Goal: Information Seeking & Learning: Learn about a topic

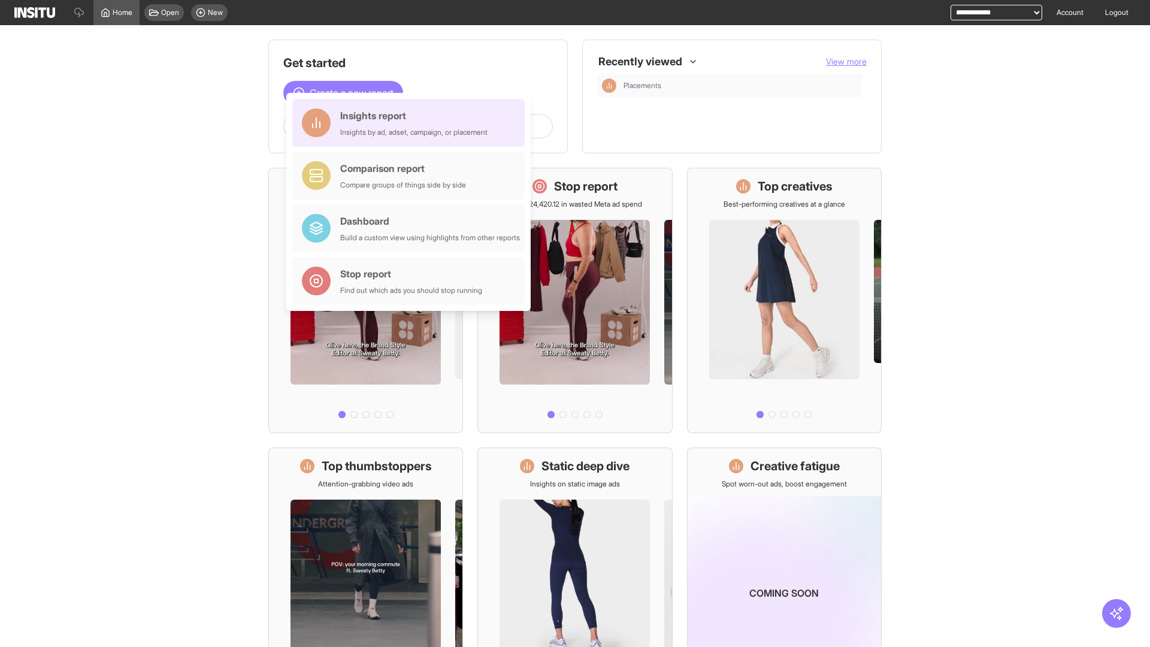
click at [412, 123] on div "Insights report Insights by ad, adset, campaign, or placement" at bounding box center [413, 122] width 147 height 29
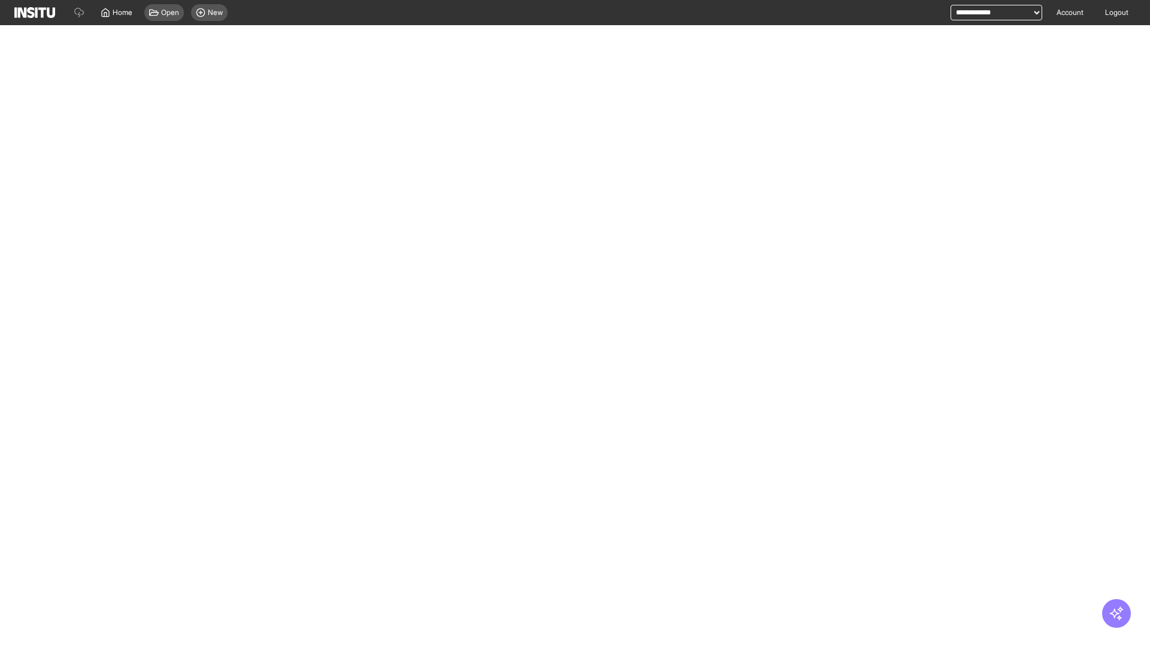
select select "**"
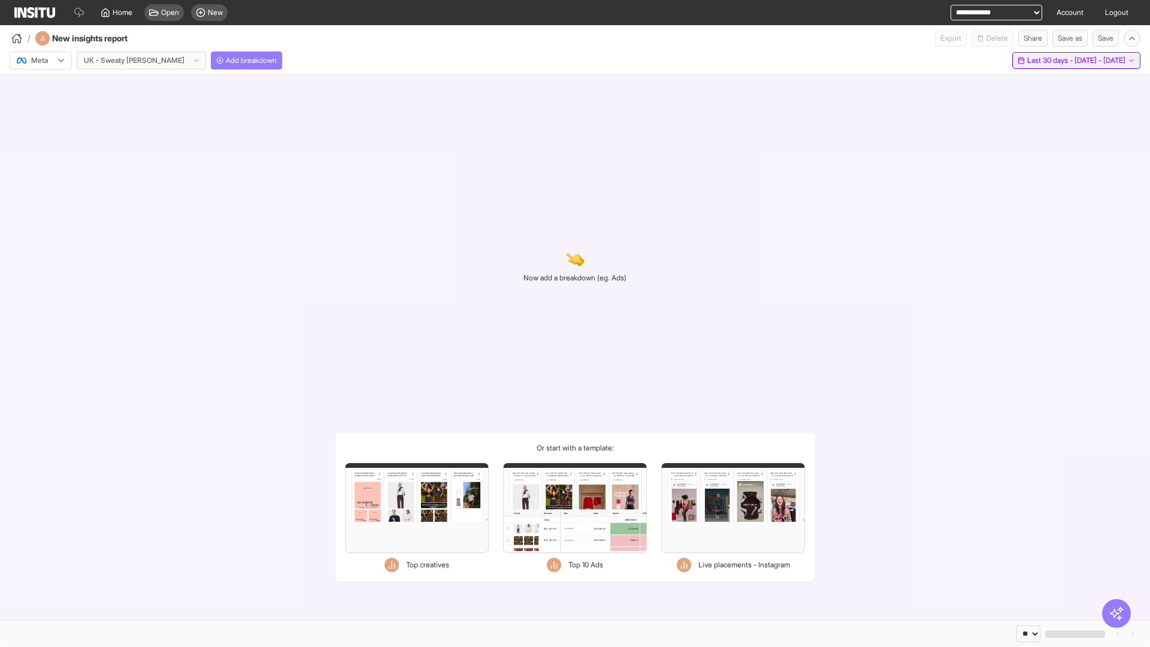
click at [1053, 61] on span "Last 30 days - [DATE] - [DATE]" at bounding box center [1076, 61] width 98 height 10
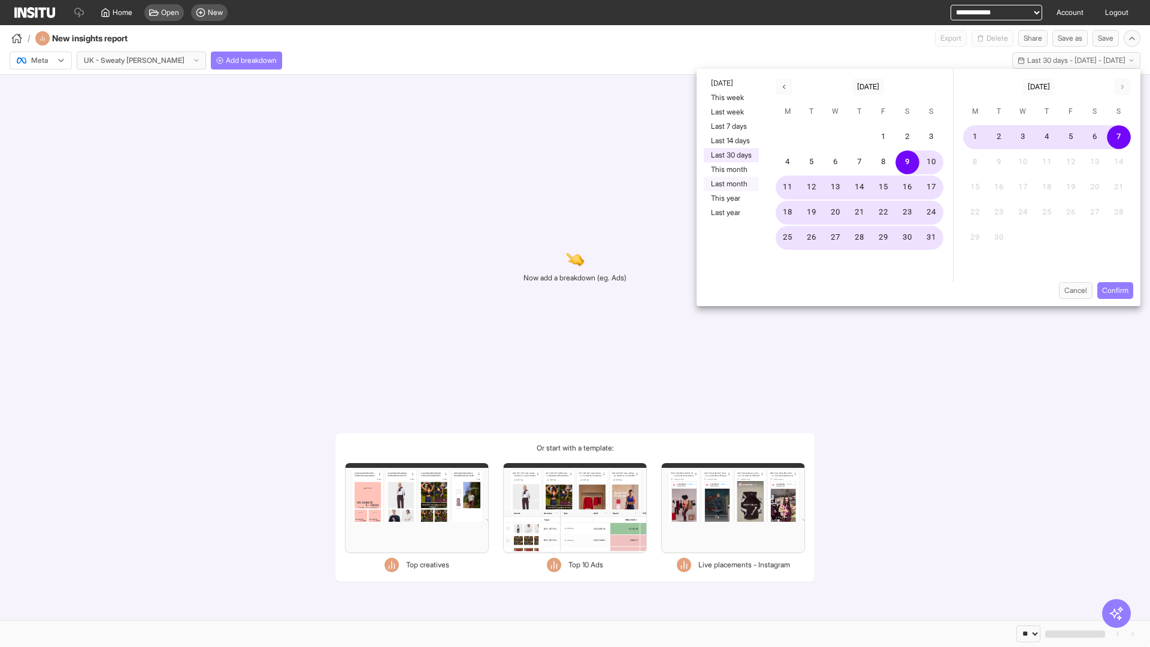
click at [730, 184] on button "Last month" at bounding box center [731, 184] width 55 height 14
